Goal: Information Seeking & Learning: Learn about a topic

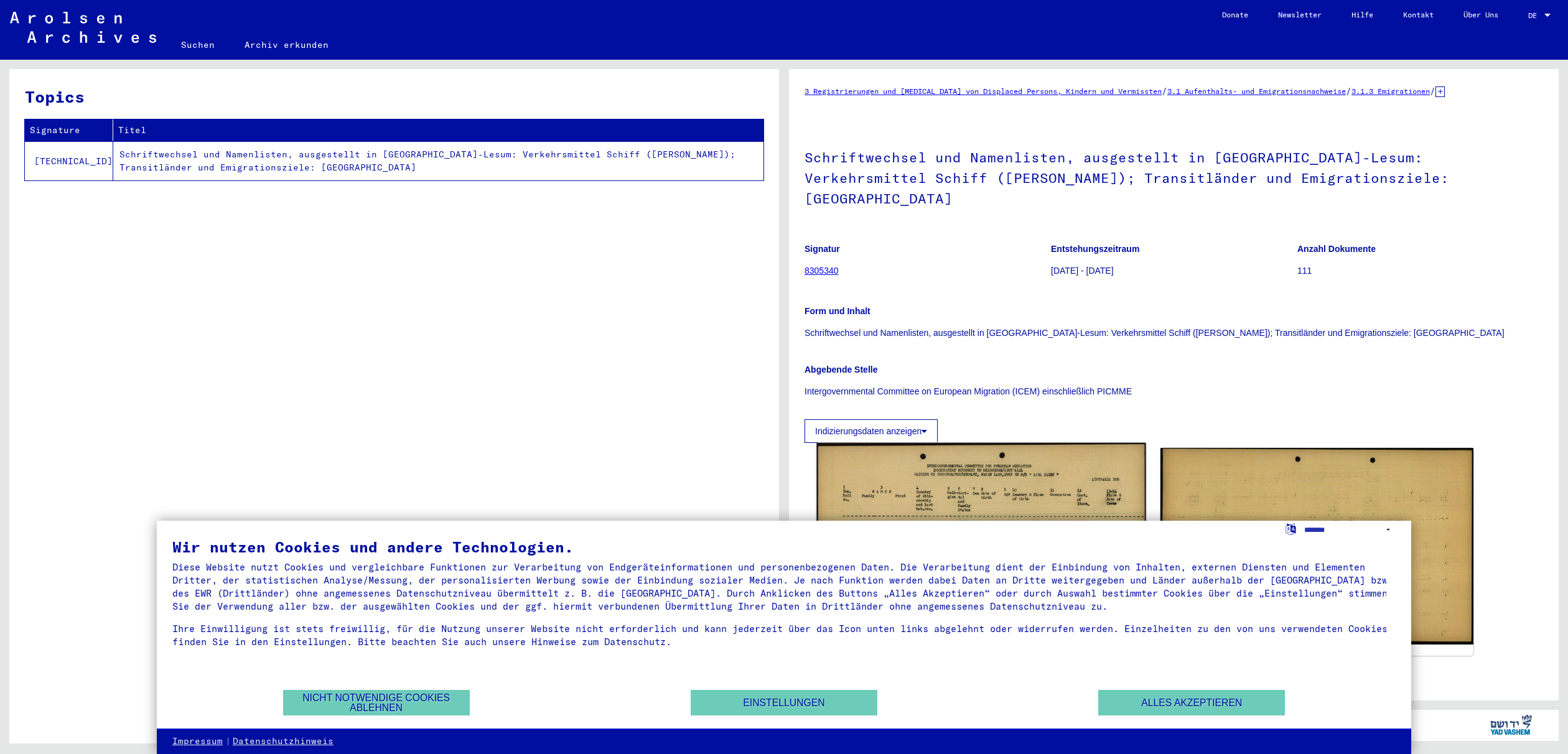
scroll to position [269, 0]
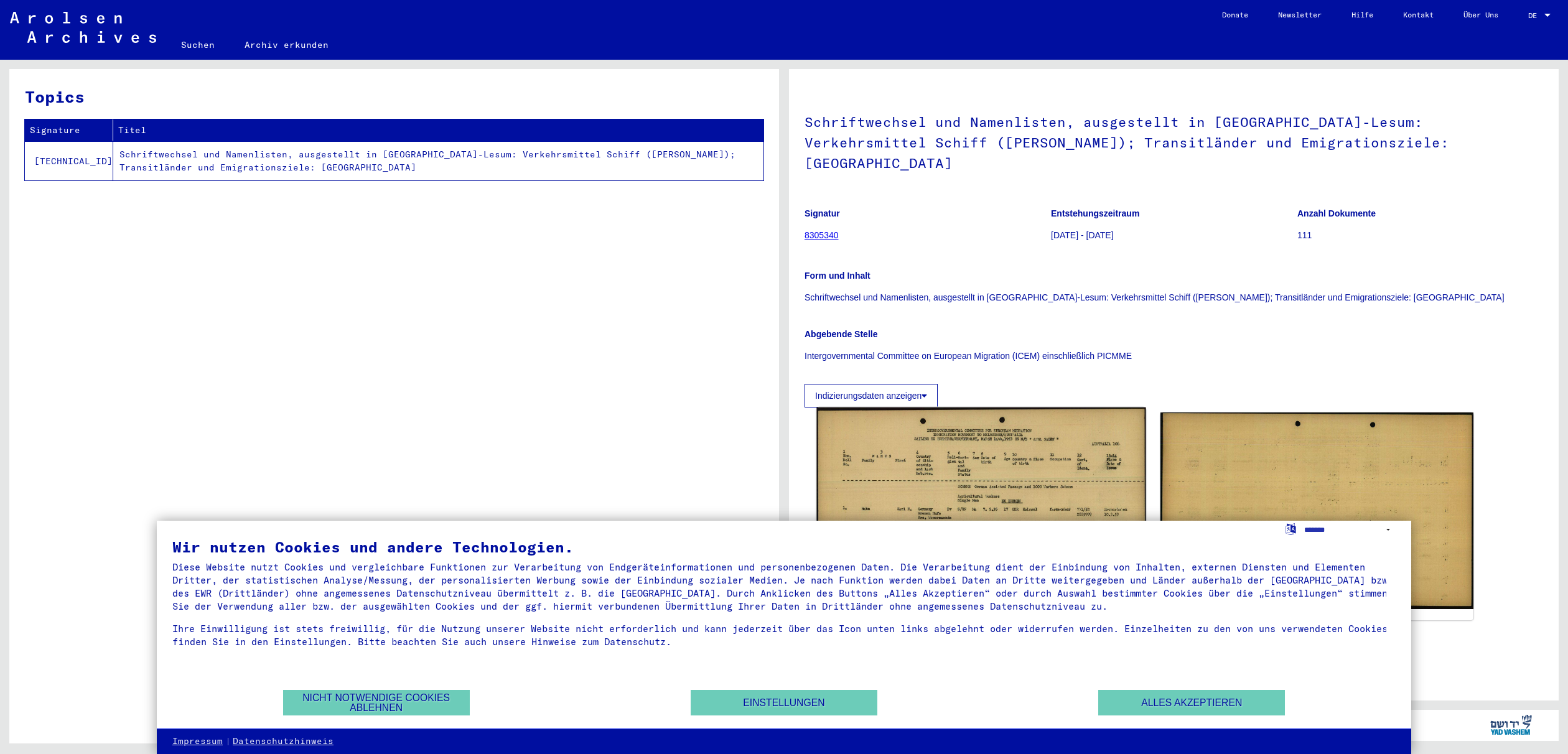
click at [1060, 407] on img at bounding box center [981, 510] width 329 height 207
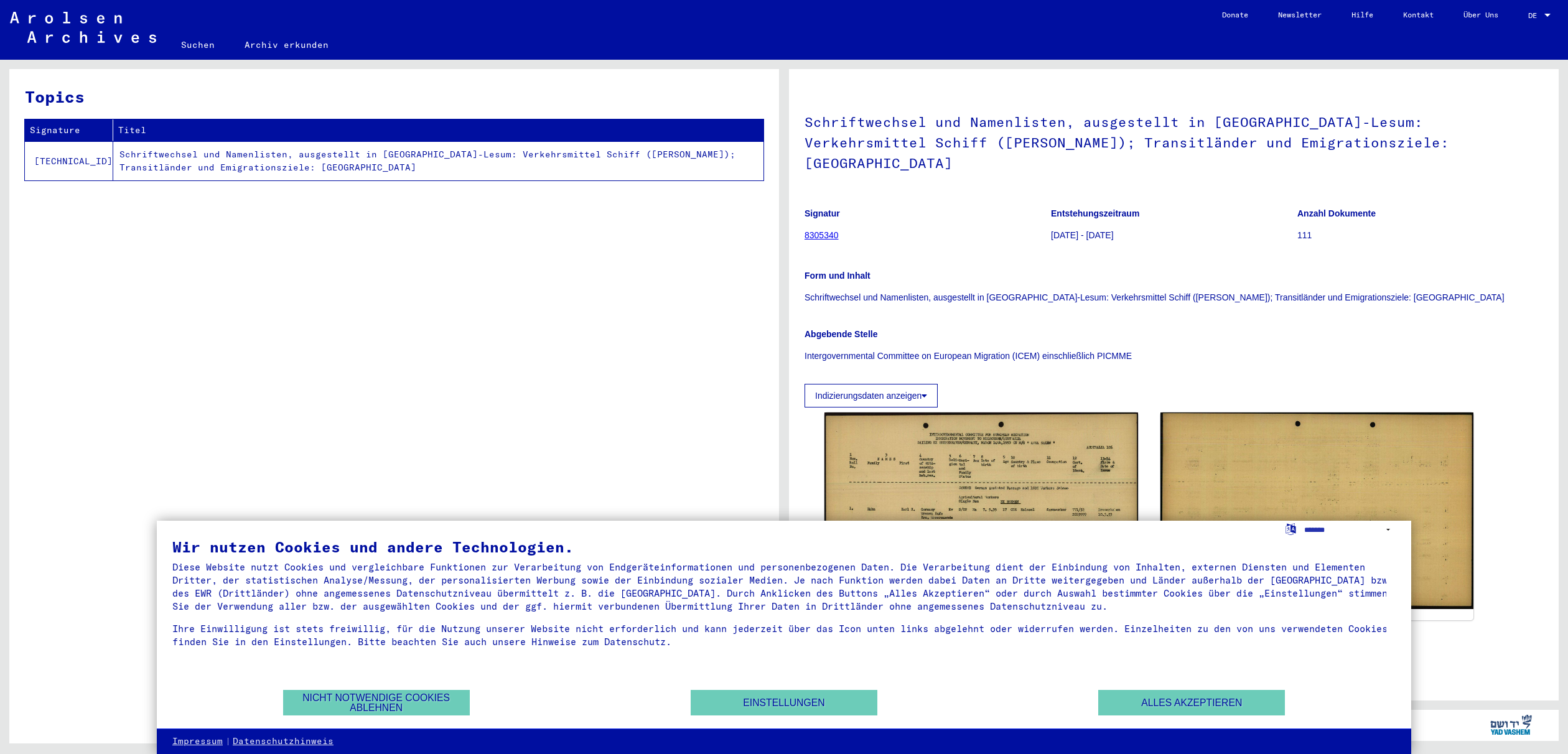
click at [1127, 642] on link "See comments created before [DATE]" at bounding box center [1174, 648] width 190 height 13
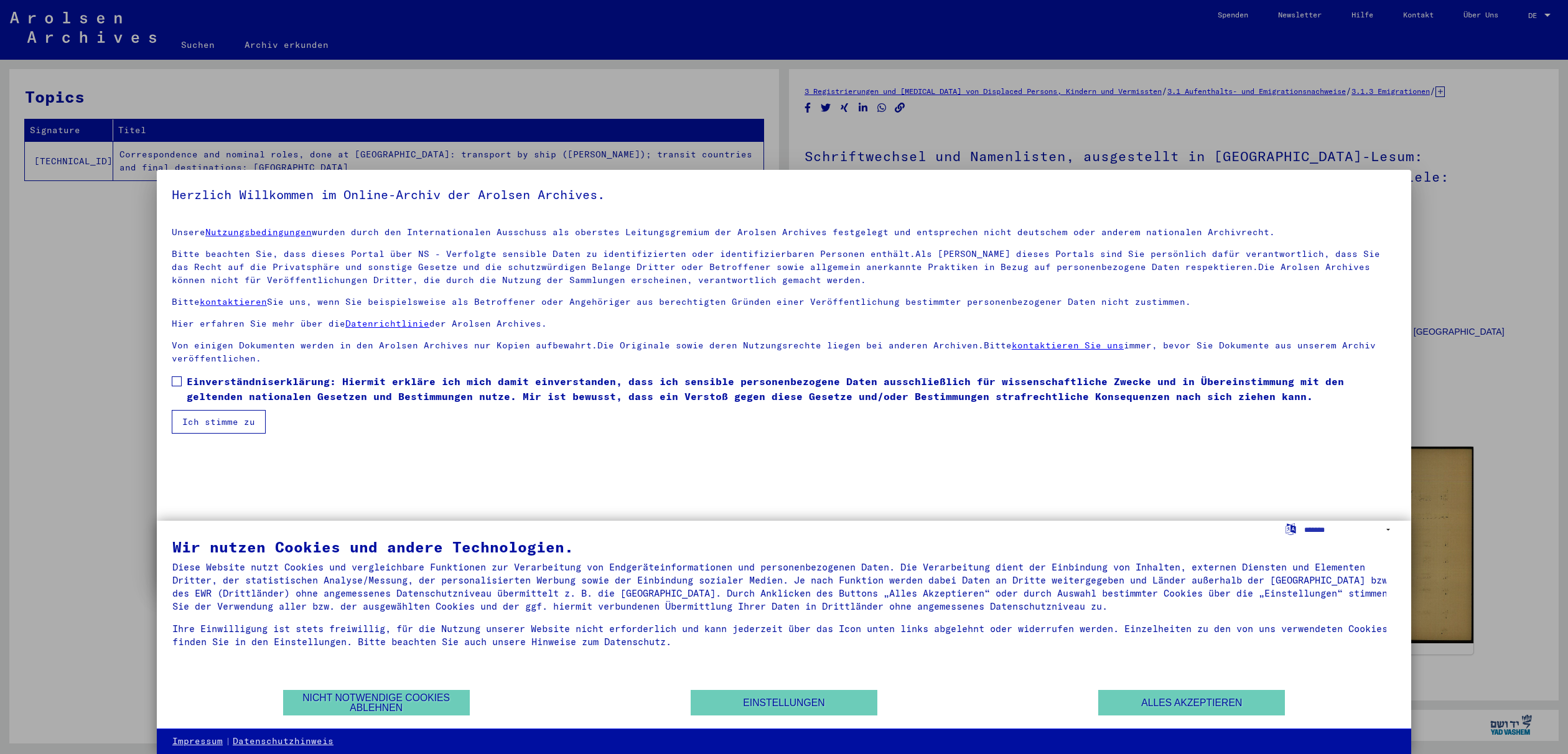
click at [117, 368] on div at bounding box center [784, 377] width 1568 height 754
click at [1167, 702] on button "Alles akzeptieren" at bounding box center [1192, 703] width 187 height 25
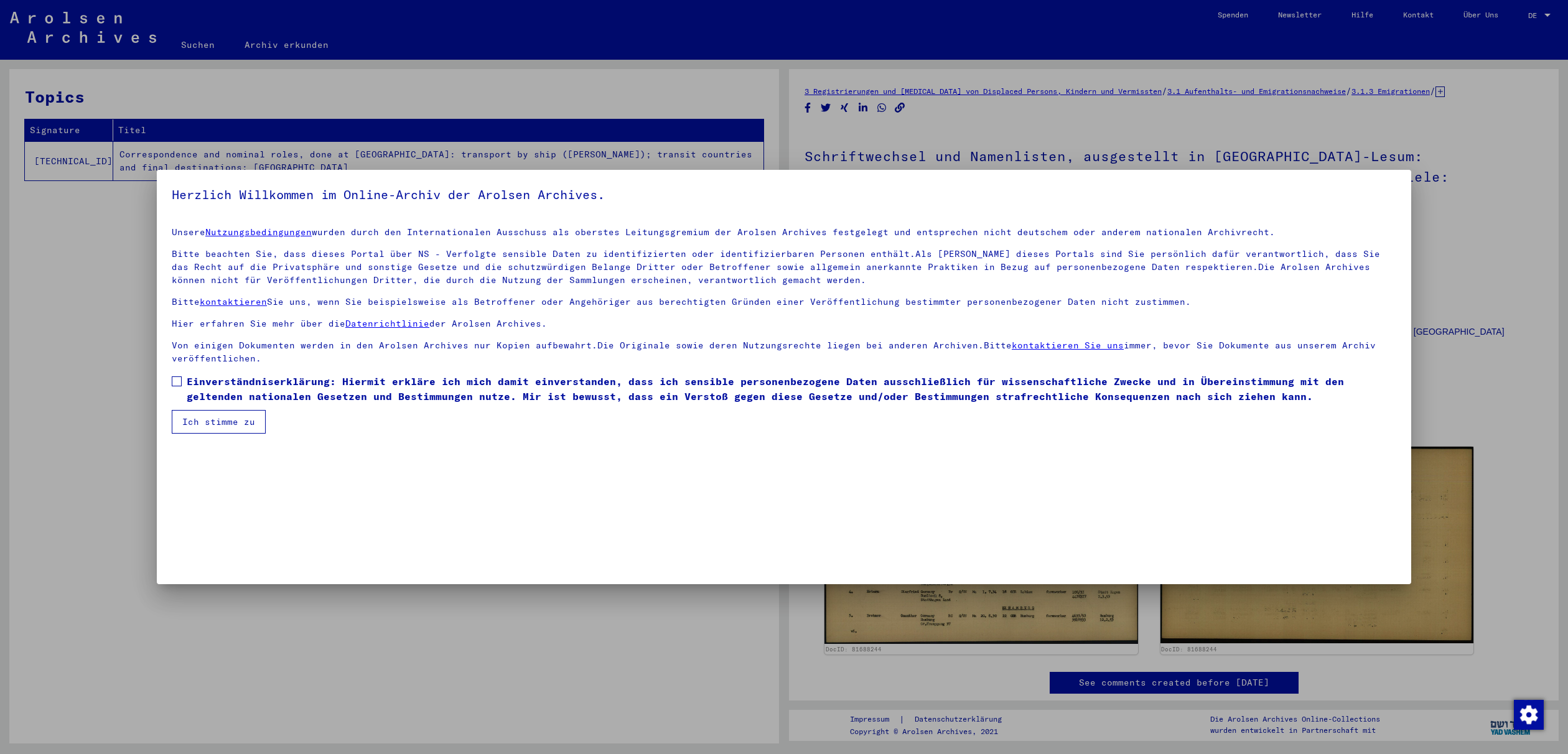
click at [923, 668] on div at bounding box center [784, 377] width 1568 height 754
click at [177, 379] on span at bounding box center [176, 381] width 10 height 10
click at [212, 421] on button "Ich stimme zu" at bounding box center [219, 422] width 94 height 24
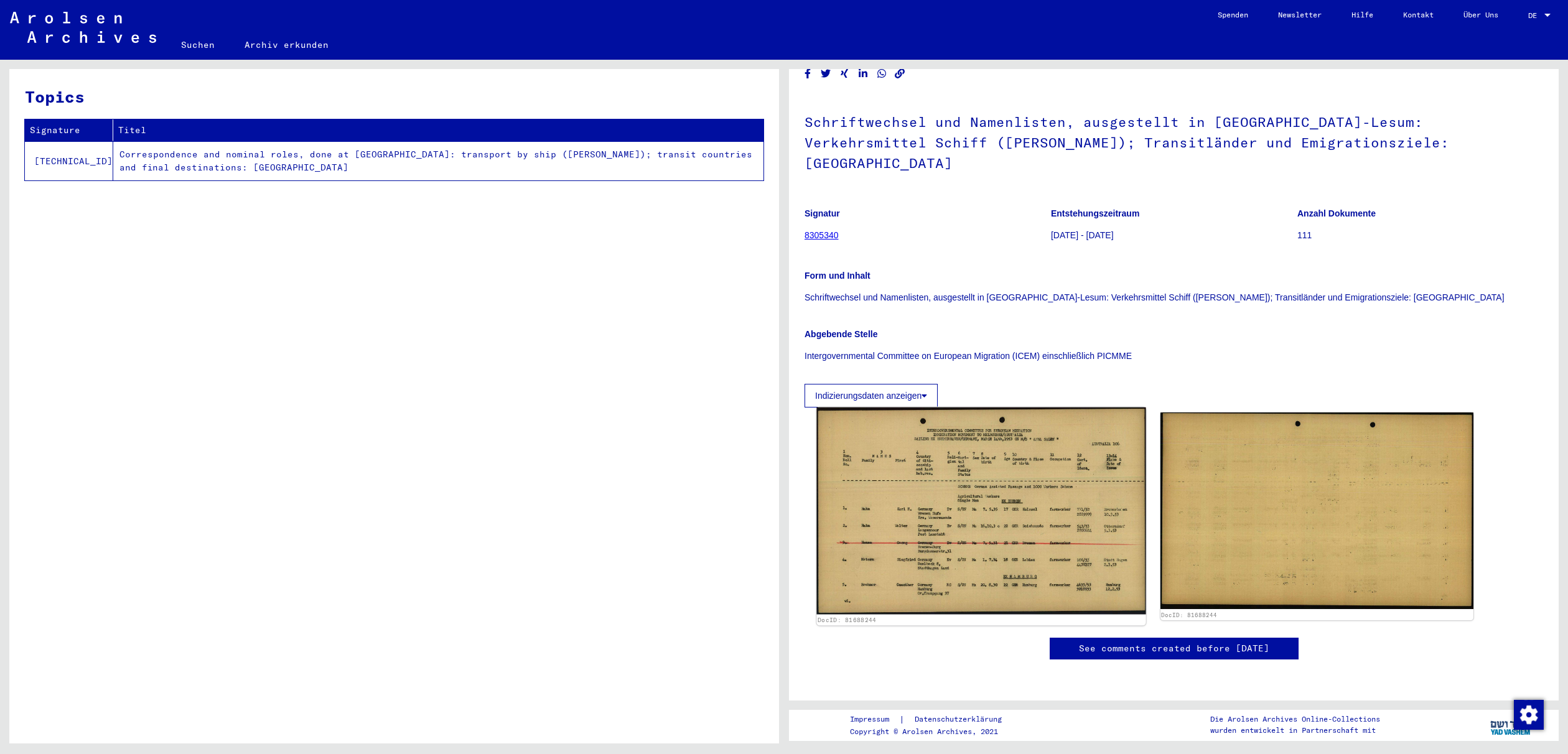
scroll to position [11, 0]
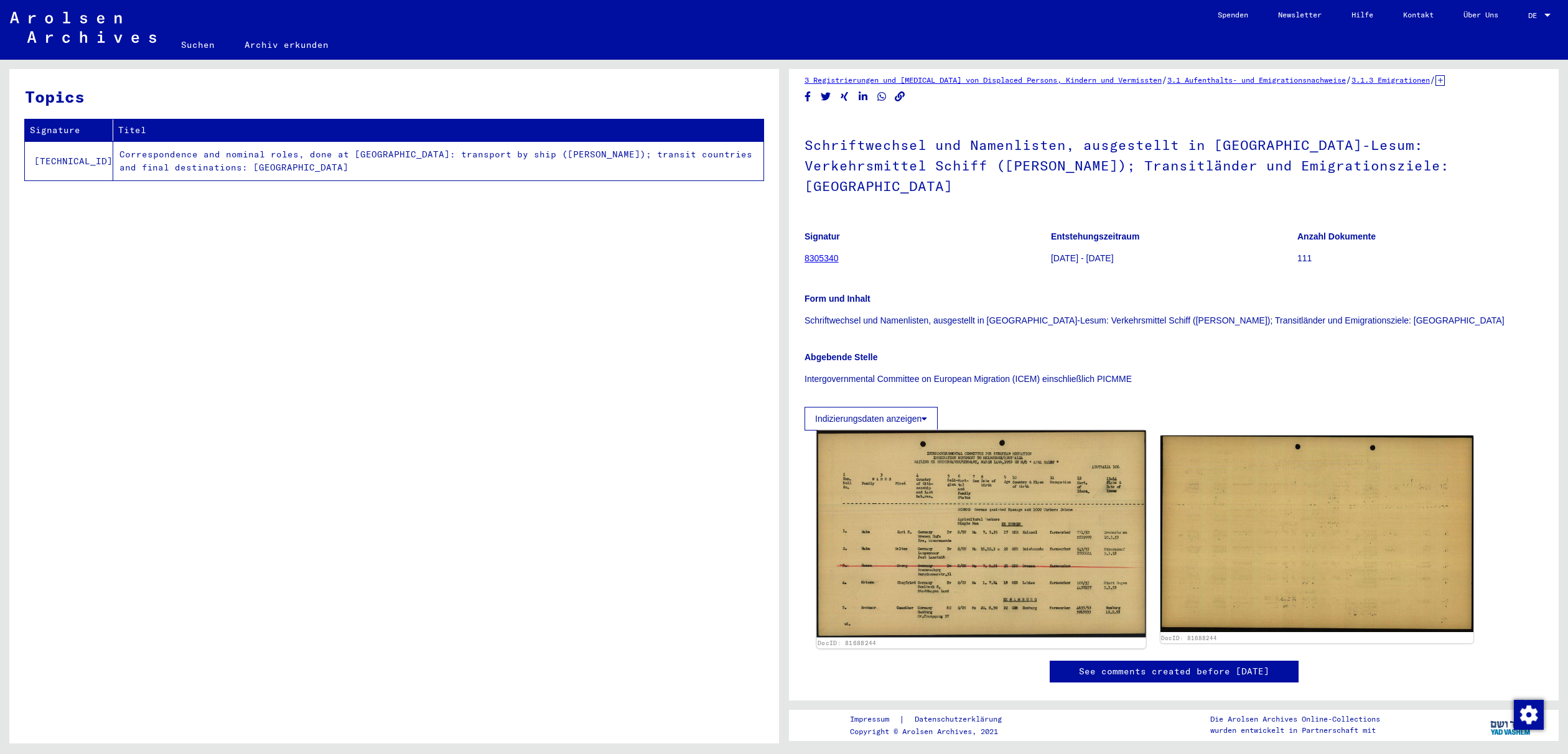
click at [896, 486] on img at bounding box center [981, 534] width 329 height 207
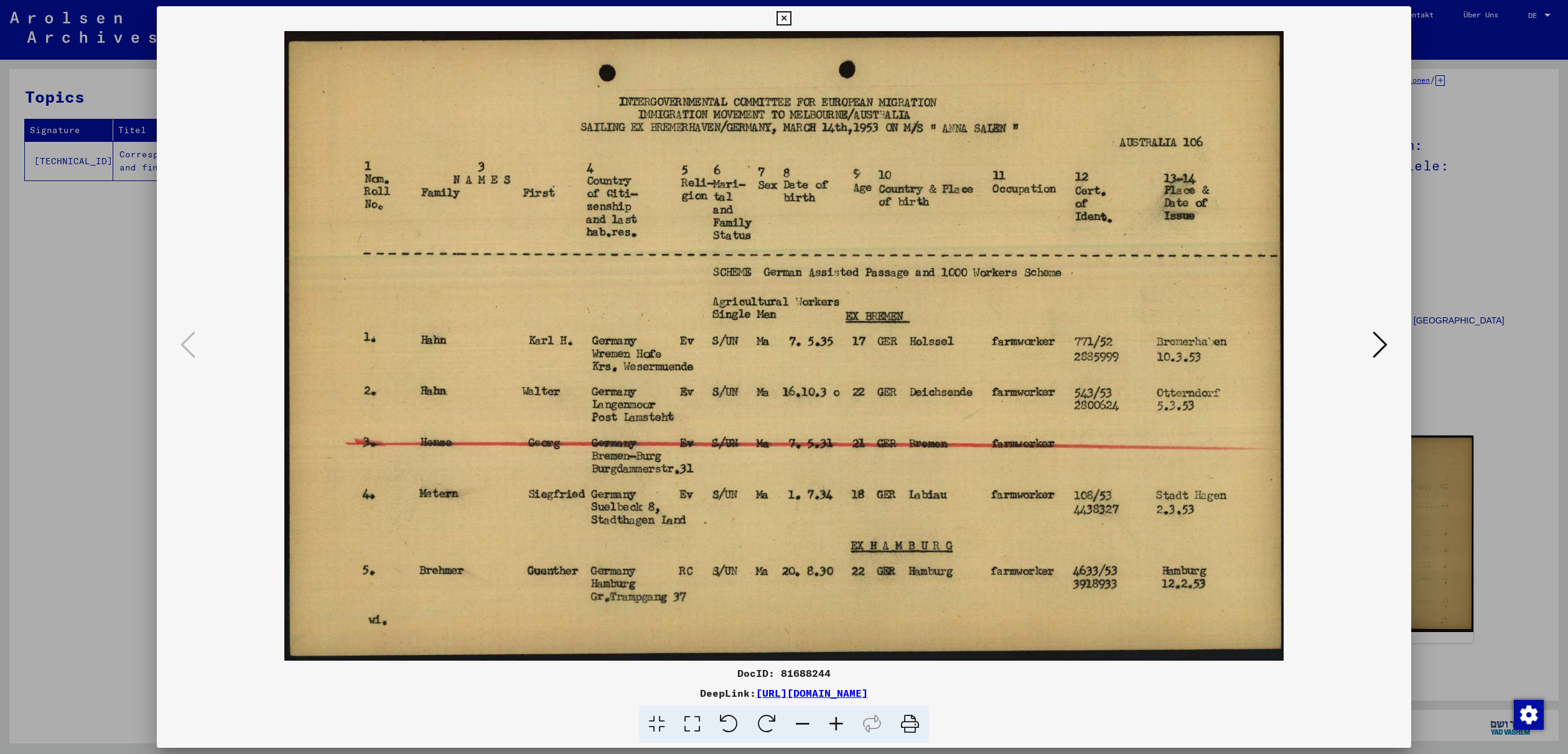
click at [896, 486] on img at bounding box center [784, 346] width 1170 height 630
click at [1378, 346] on icon at bounding box center [1380, 344] width 15 height 30
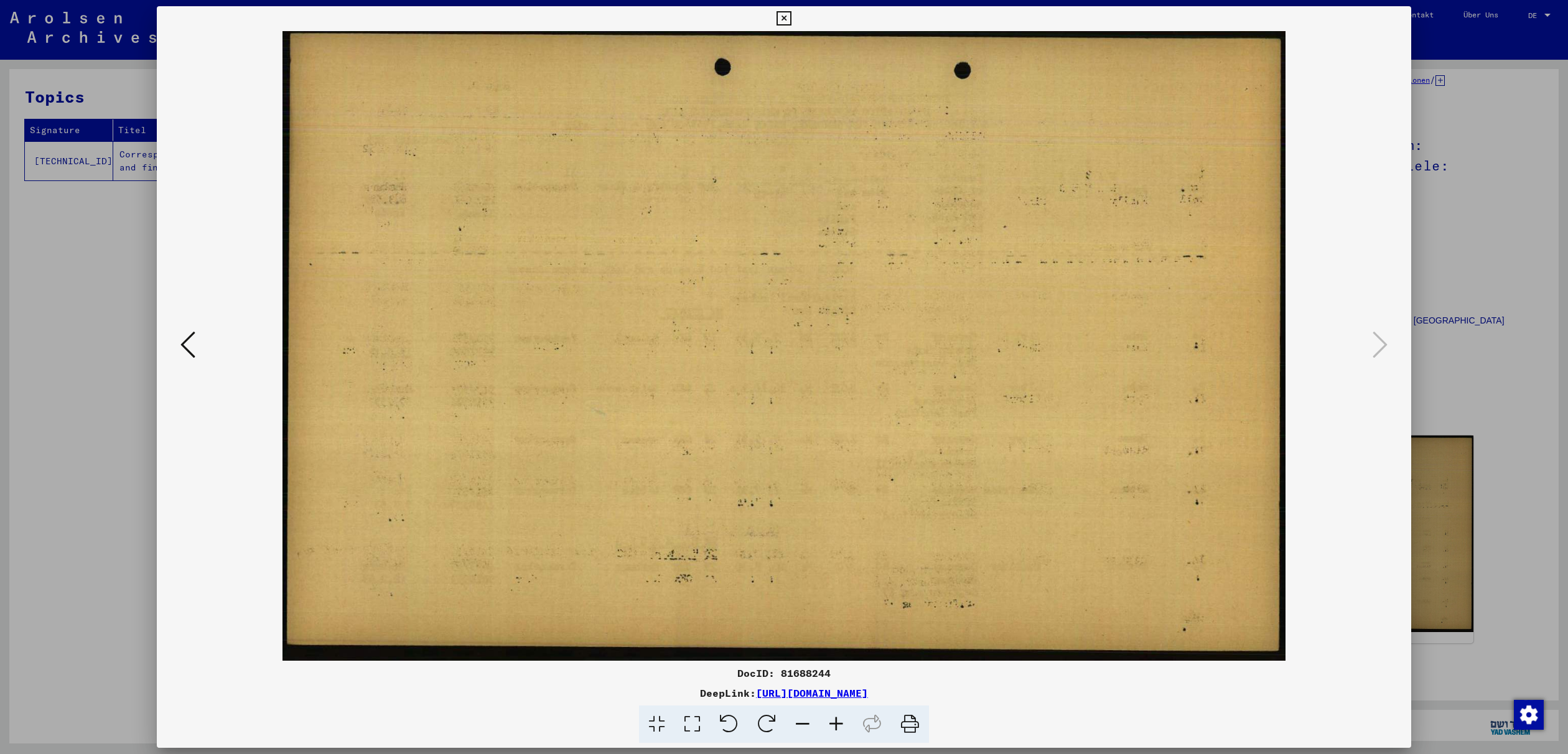
click at [188, 351] on icon at bounding box center [188, 344] width 15 height 30
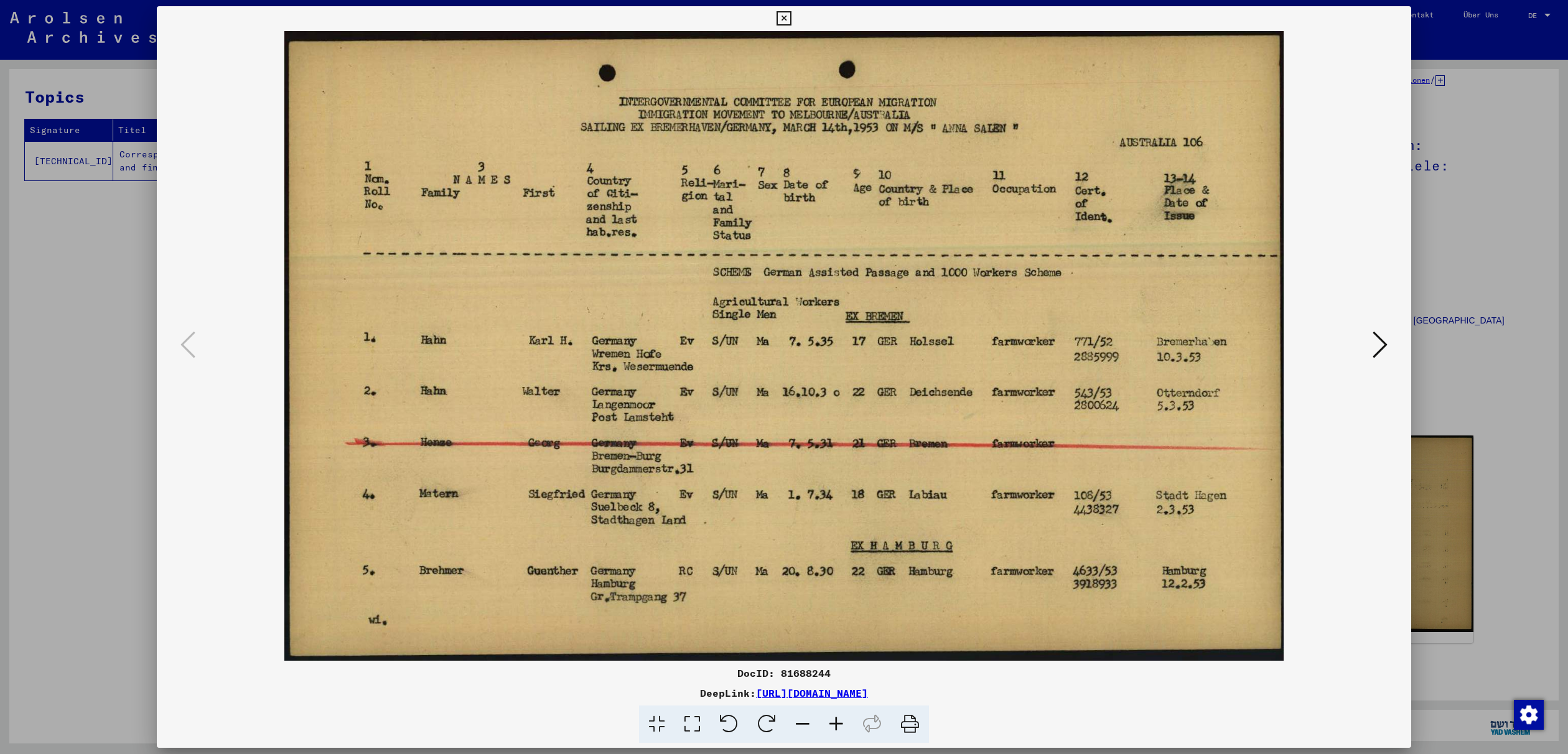
click at [840, 693] on link "[URL][DOMAIN_NAME]" at bounding box center [812, 693] width 112 height 13
